Goal: Information Seeking & Learning: Learn about a topic

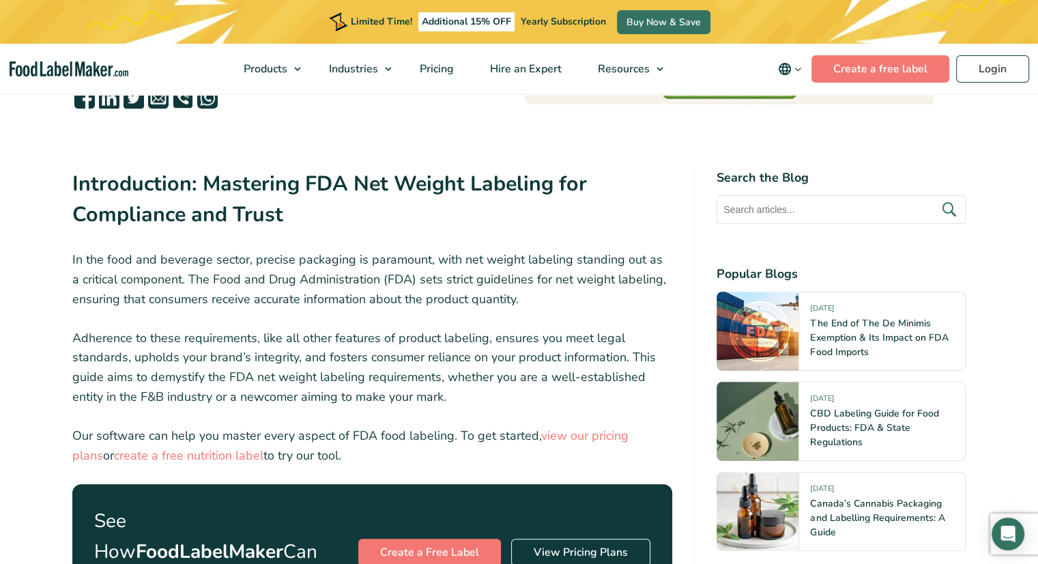
scroll to position [410, 0]
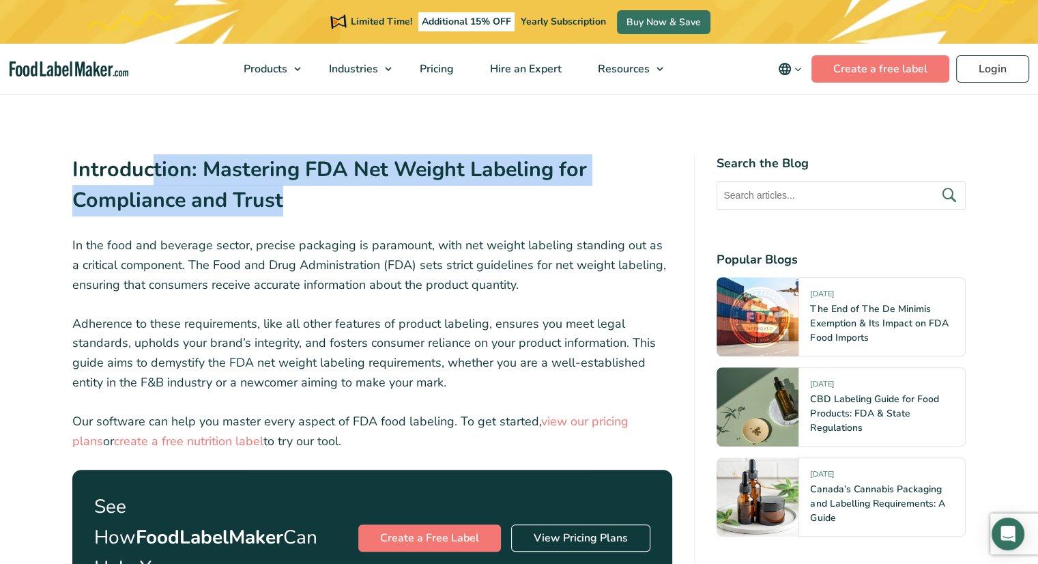
drag, startPoint x: 283, startPoint y: 197, endPoint x: 135, endPoint y: 175, distance: 150.4
click at [139, 175] on h2 "Introduction: Mastering FDA Net Weight Labeling for Compliance and Trust" at bounding box center [372, 189] width 601 height 70
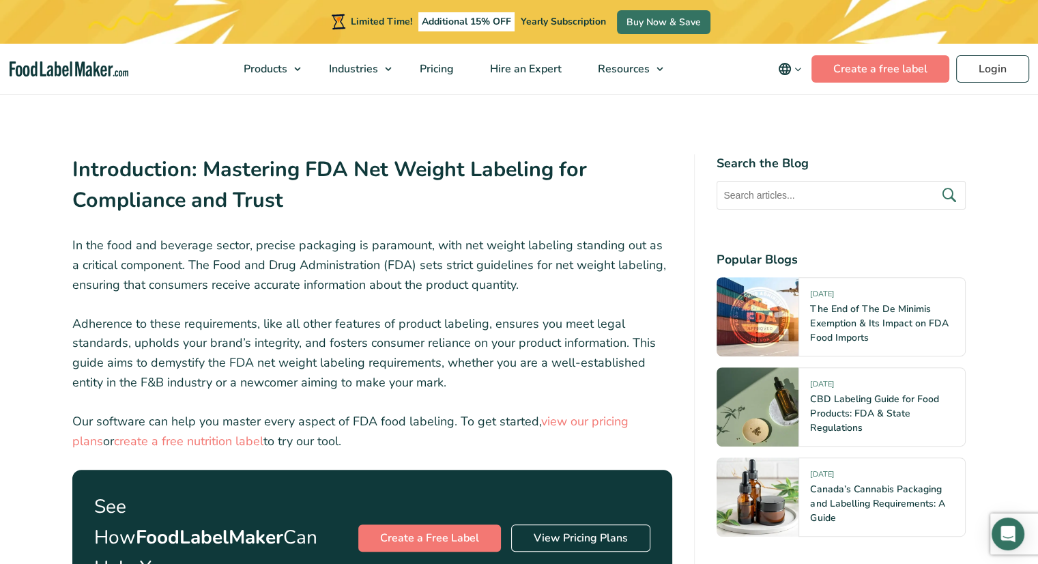
click at [130, 173] on strong "Introduction: Mastering FDA Net Weight Labeling for Compliance and Trust" at bounding box center [329, 185] width 515 height 60
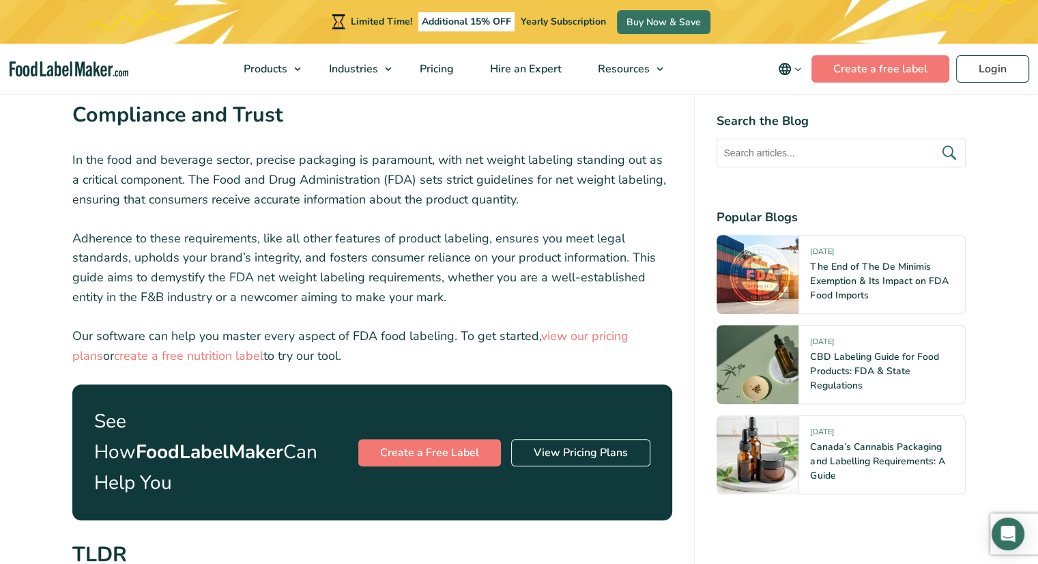
scroll to position [546, 0]
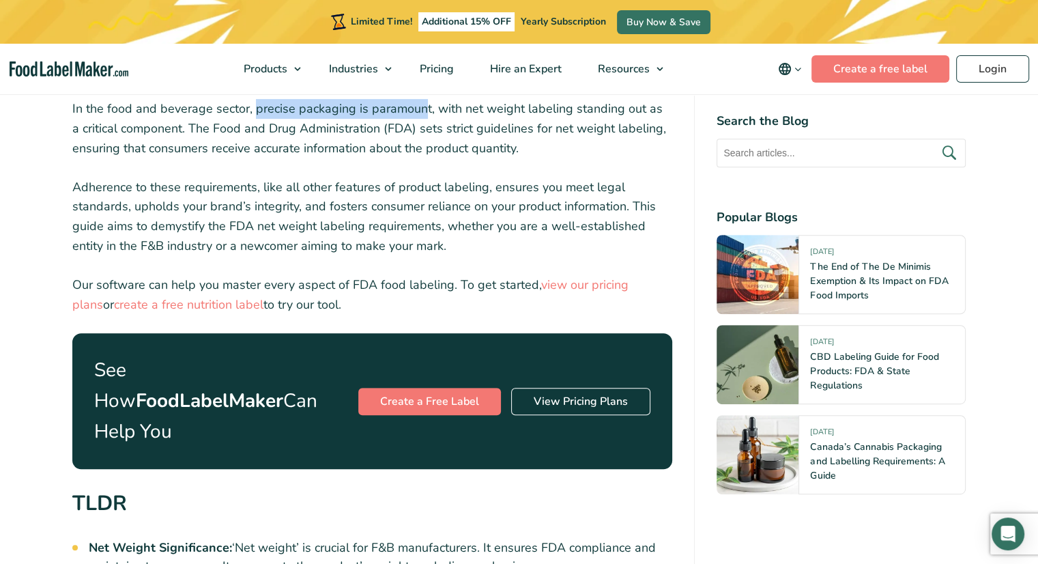
drag, startPoint x: 264, startPoint y: 107, endPoint x: 433, endPoint y: 115, distance: 168.8
click at [428, 115] on p "In the food and beverage sector, precise packaging is paramount, with net weigh…" at bounding box center [372, 128] width 601 height 59
click at [459, 114] on p "In the food and beverage sector, precise packaging is paramount, with net weigh…" at bounding box center [372, 128] width 601 height 59
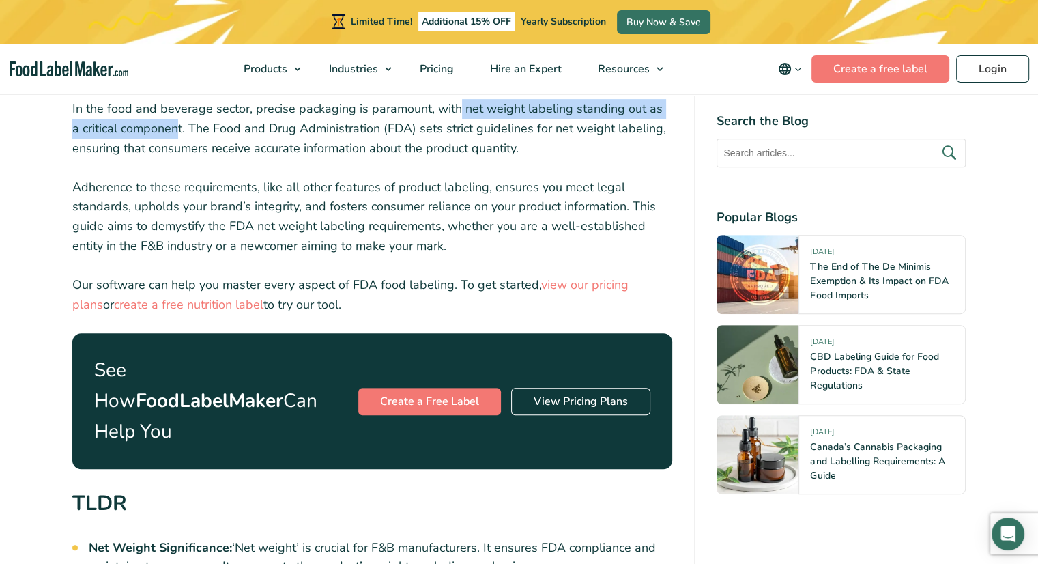
drag, startPoint x: 470, startPoint y: 109, endPoint x: 169, endPoint y: 127, distance: 301.0
click at [169, 127] on p "In the food and beverage sector, precise packaging is paramount, with net weigh…" at bounding box center [372, 128] width 601 height 59
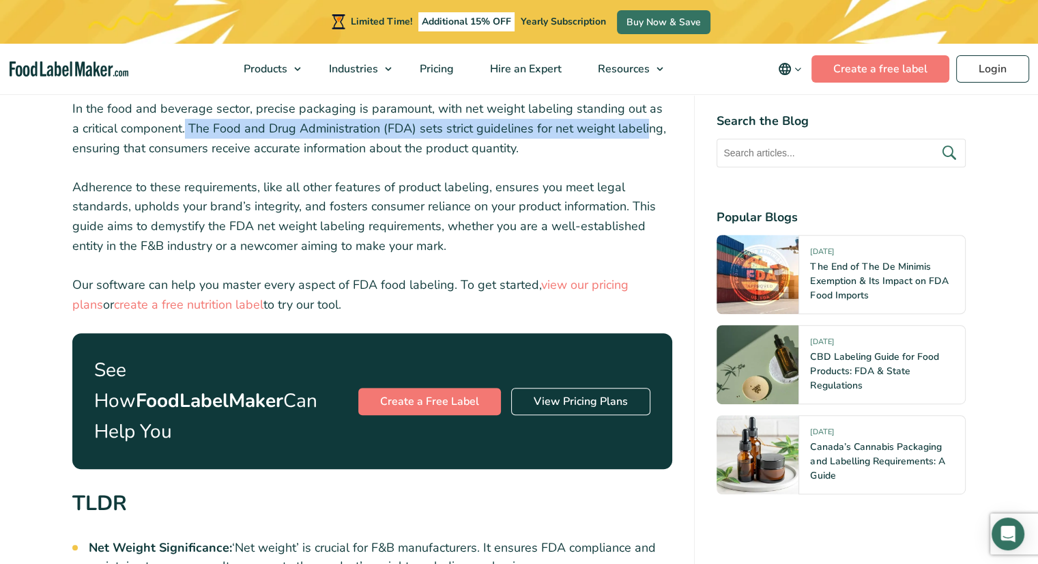
drag, startPoint x: 181, startPoint y: 127, endPoint x: 645, endPoint y: 129, distance: 464.3
click at [643, 129] on p "In the food and beverage sector, precise packaging is paramount, with net weigh…" at bounding box center [372, 128] width 601 height 59
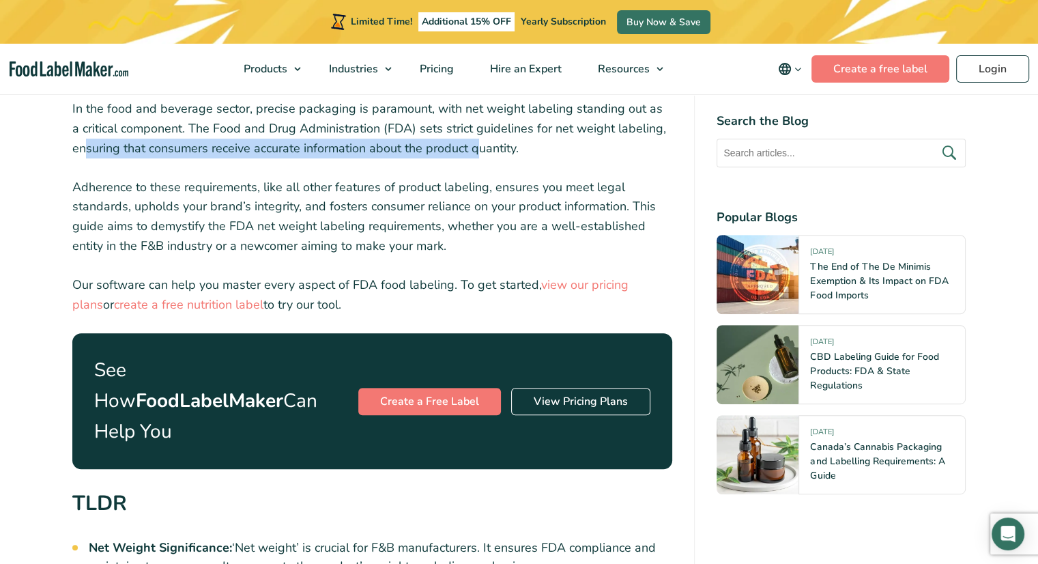
drag, startPoint x: 85, startPoint y: 154, endPoint x: 489, endPoint y: 144, distance: 403.6
click at [485, 144] on p "In the food and beverage sector, precise packaging is paramount, with net weigh…" at bounding box center [372, 128] width 601 height 59
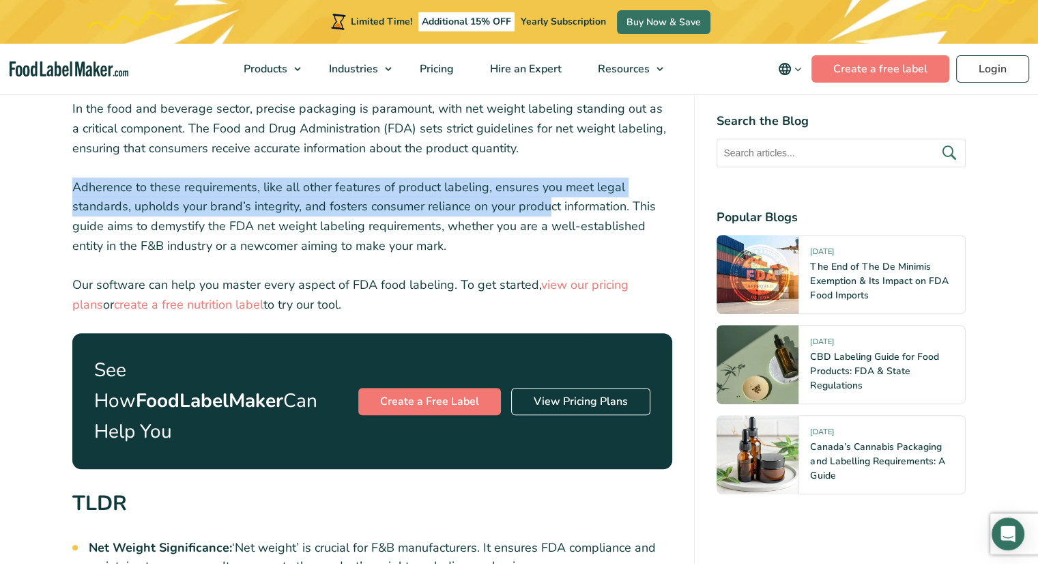
drag, startPoint x: 72, startPoint y: 188, endPoint x: 550, endPoint y: 210, distance: 479.1
click at [549, 209] on p "Adherence to these requirements, like all other features of product labeling, e…" at bounding box center [372, 217] width 601 height 79
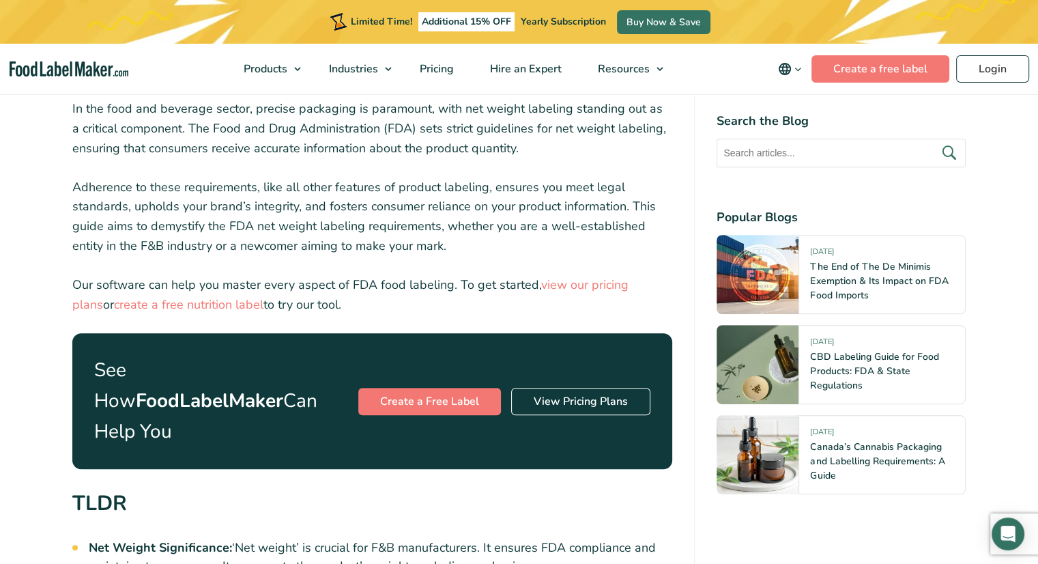
click at [553, 211] on p "Adherence to these requirements, like all other features of product labeling, e…" at bounding box center [372, 217] width 601 height 79
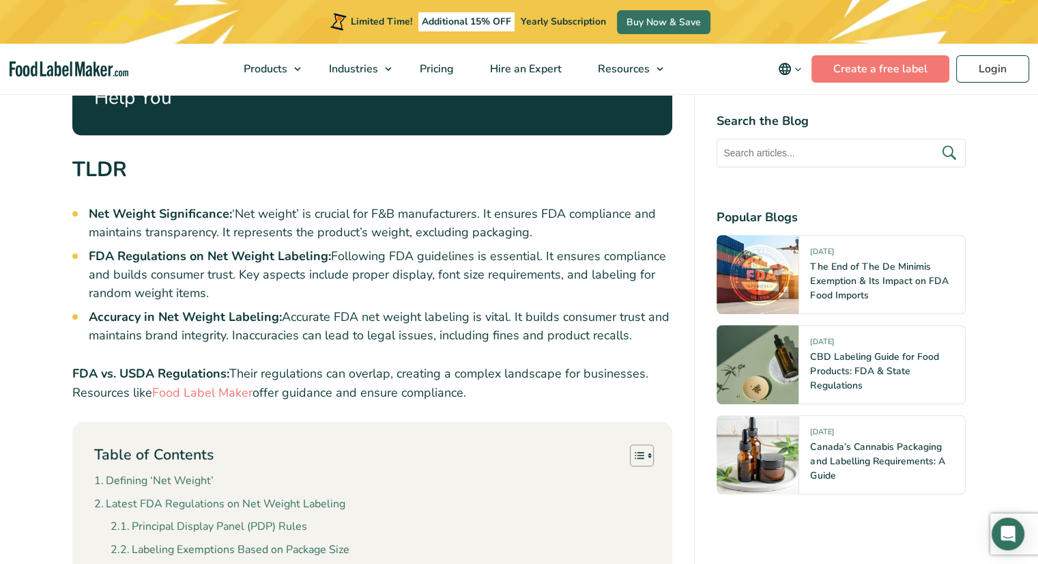
scroll to position [819, 0]
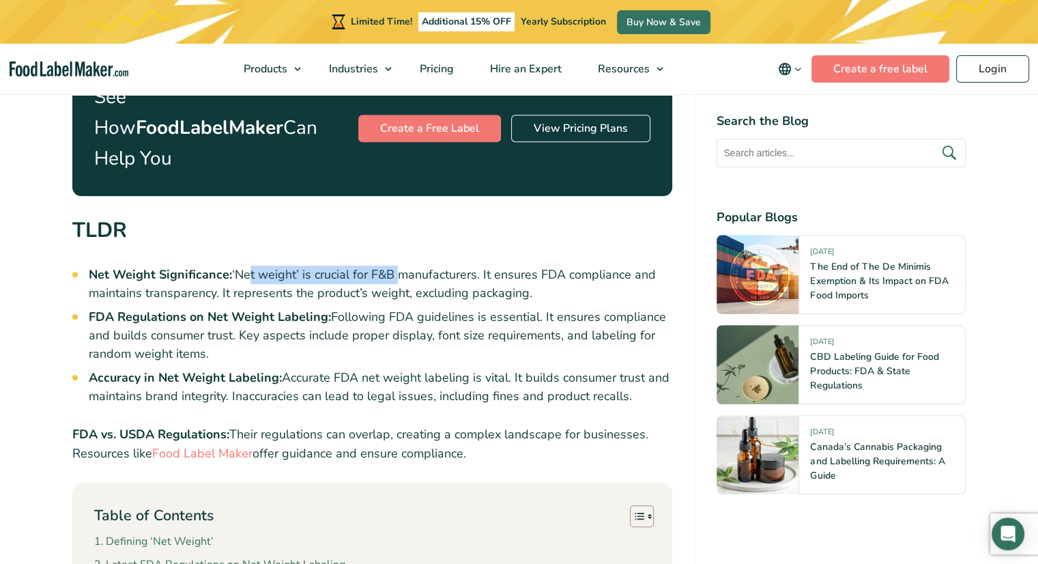
drag, startPoint x: 241, startPoint y: 244, endPoint x: 410, endPoint y: 255, distance: 169.0
click at [397, 266] on li "Net Weight Significance: ‘Net weight’ is crucial for F&B manufacturers. It ensu…" at bounding box center [381, 284] width 584 height 37
click at [410, 266] on li "Net Weight Significance: ‘Net weight’ is crucial for F&B manufacturers. It ensu…" at bounding box center [381, 284] width 584 height 37
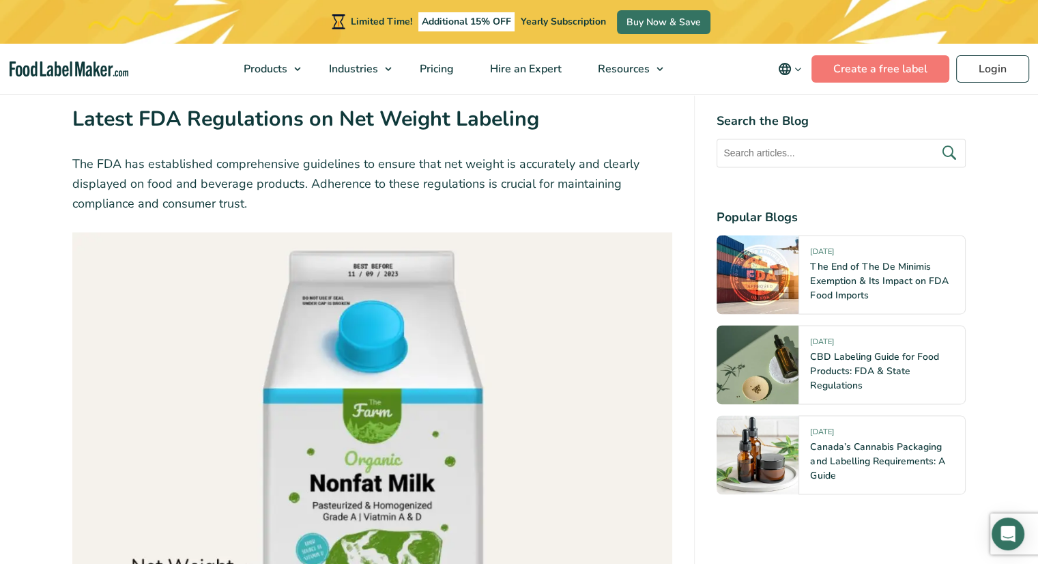
scroll to position [4050, 0]
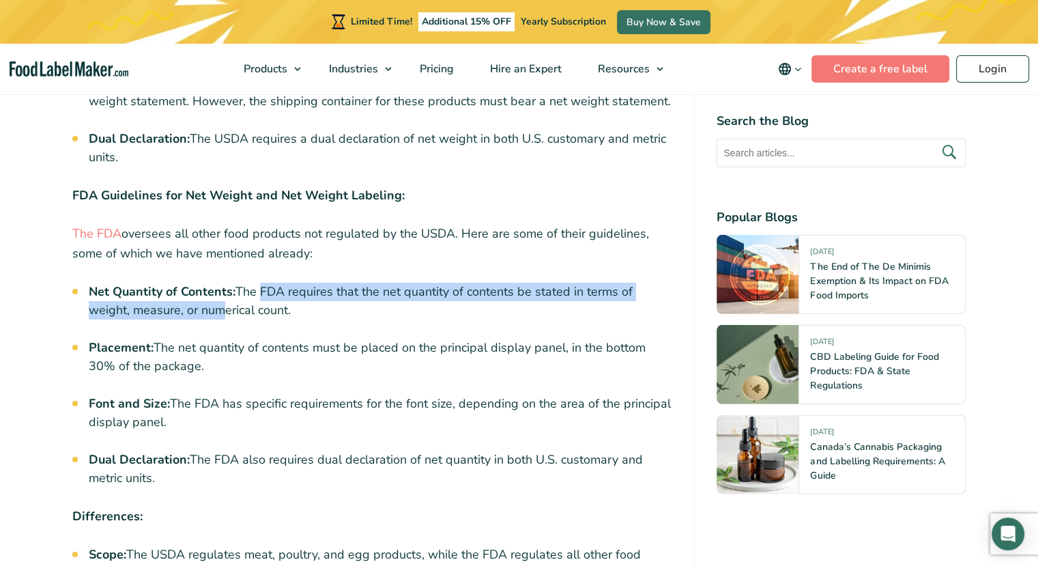
drag, startPoint x: 270, startPoint y: 261, endPoint x: 249, endPoint y: 279, distance: 28.6
click at [223, 283] on li "Net Quantity of Contents: The FDA requires that the net quantity of contents be…" at bounding box center [381, 301] width 584 height 37
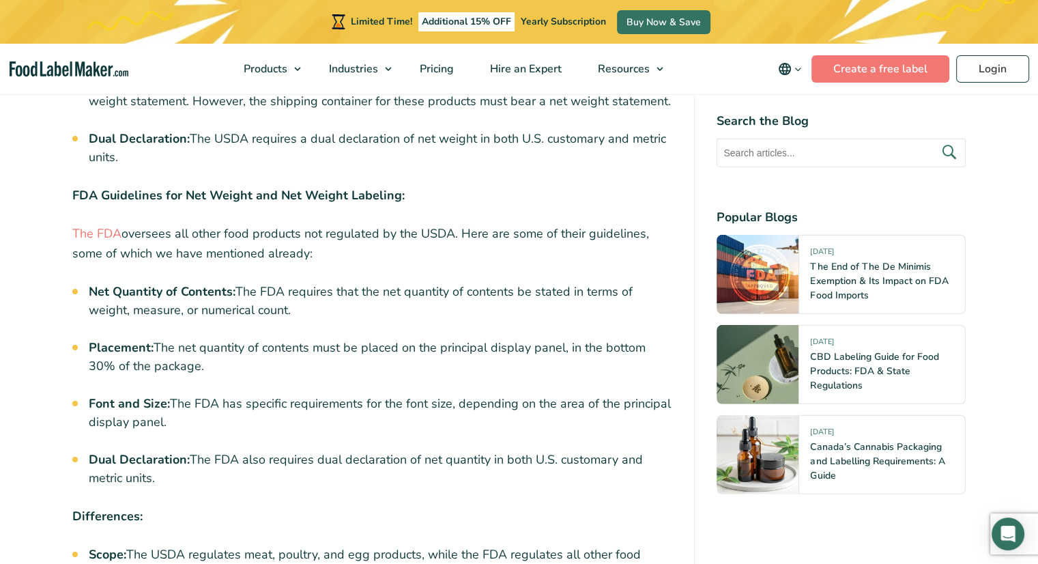
click at [251, 283] on li "Net Quantity of Contents: The FDA requires that the net quantity of contents be…" at bounding box center [381, 301] width 584 height 37
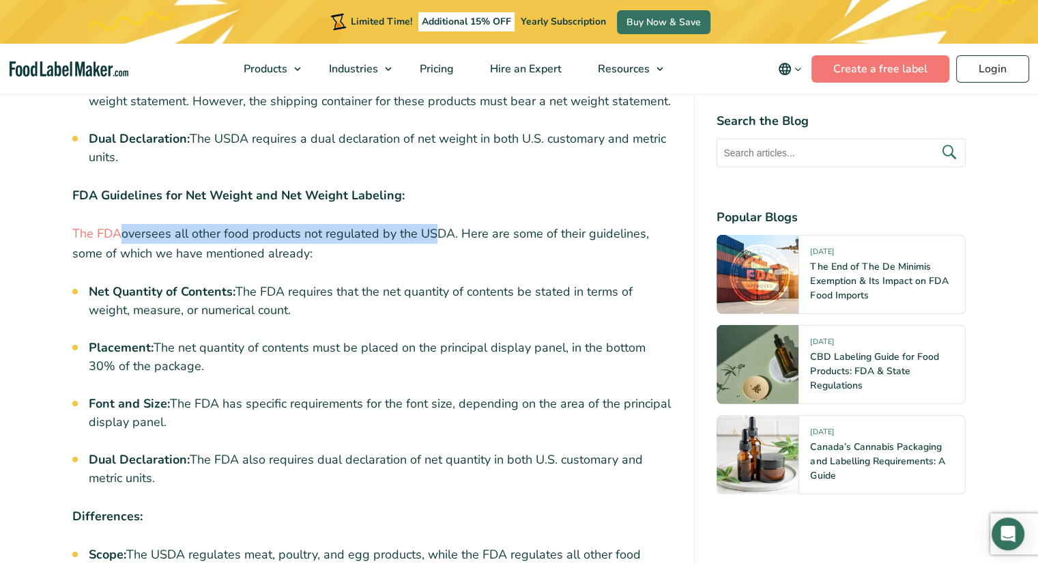
drag, startPoint x: 135, startPoint y: 205, endPoint x: 434, endPoint y: 213, distance: 299.8
click at [434, 224] on p "The FDA oversees all other food products not regulated by the USDA. Here are so…" at bounding box center [372, 244] width 601 height 40
